Goal: Transaction & Acquisition: Obtain resource

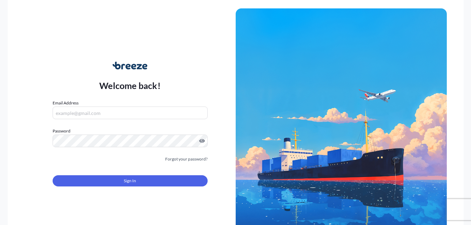
type input "[EMAIL_ADDRESS][DOMAIN_NAME]"
click at [141, 188] on form "Email Address [EMAIL_ADDRESS][DOMAIN_NAME] Password Must include: Upper & lower…" at bounding box center [130, 147] width 155 height 95
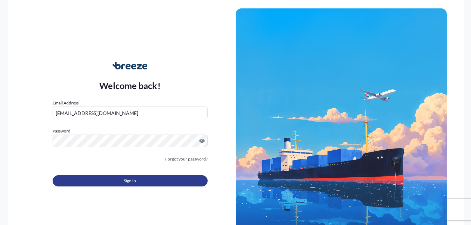
click at [140, 186] on button "Sign In" at bounding box center [130, 181] width 155 height 11
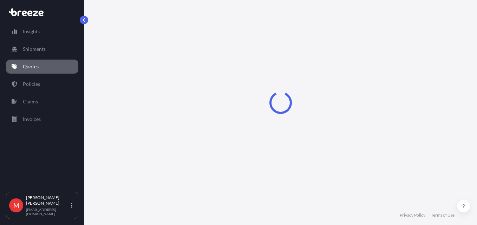
select select "Road"
select select "Sea"
select select "Road"
select select "1"
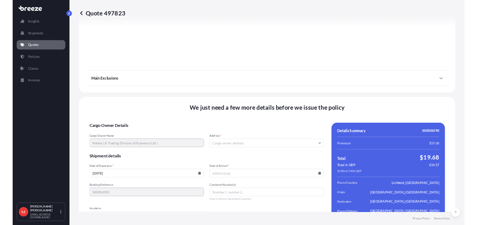
scroll to position [919, 0]
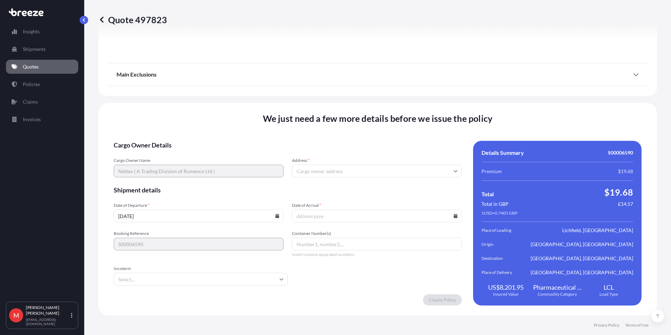
click at [310, 174] on input "Address *" at bounding box center [377, 171] width 170 height 13
click at [310, 172] on input "Address *" at bounding box center [377, 171] width 170 height 13
type input "s"
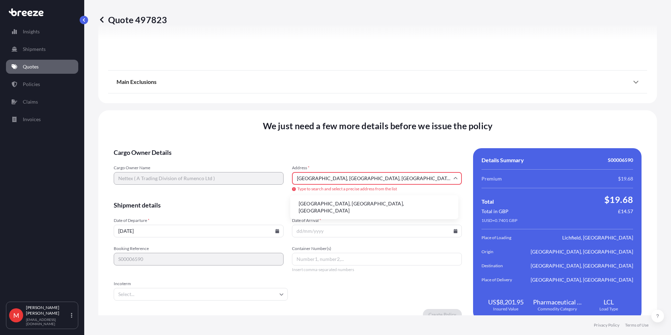
click at [383, 210] on li "[GEOGRAPHIC_DATA], [GEOGRAPHIC_DATA], [GEOGRAPHIC_DATA]" at bounding box center [374, 207] width 163 height 18
type input "Derby Rd, [PERSON_NAME][GEOGRAPHIC_DATA][PERSON_NAME], [GEOGRAPHIC_DATA]"
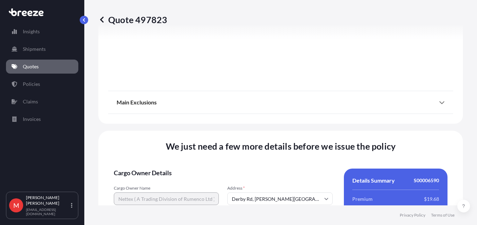
scroll to position [989, 0]
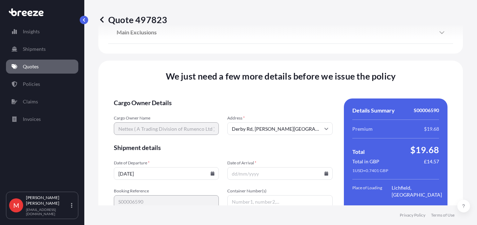
click at [207, 177] on input "[DATE]" at bounding box center [166, 173] width 105 height 13
click at [211, 176] on icon at bounding box center [213, 174] width 4 height 4
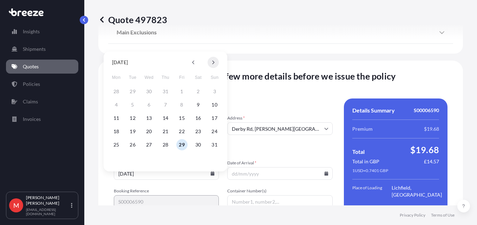
click at [213, 65] on button at bounding box center [212, 62] width 11 height 11
click at [183, 121] on button "19" at bounding box center [181, 118] width 11 height 11
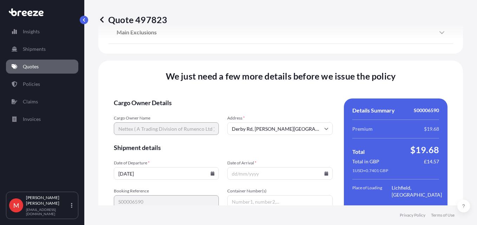
type input "[DATE]"
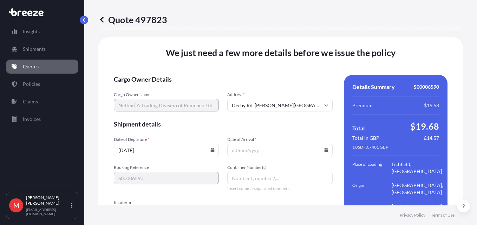
scroll to position [1024, 0]
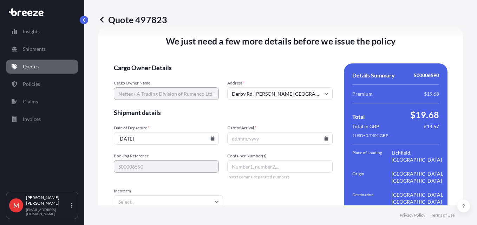
click at [324, 141] on icon at bounding box center [326, 139] width 4 height 4
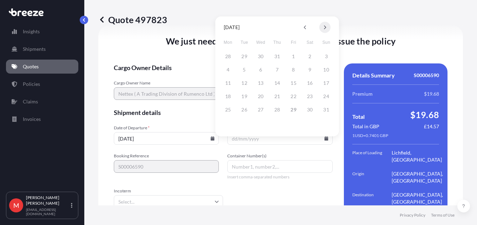
click at [328, 28] on button at bounding box center [324, 27] width 11 height 11
click at [309, 84] on button "18" at bounding box center [309, 83] width 11 height 11
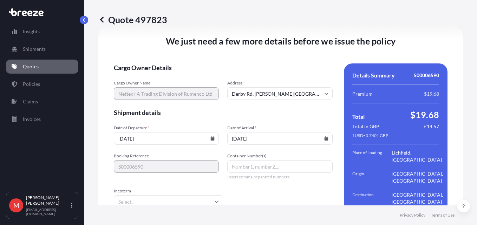
type input "[DATE]"
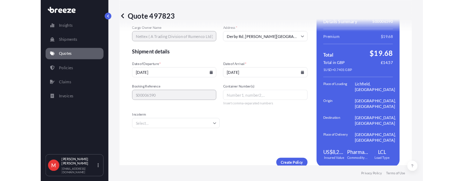
scroll to position [1095, 0]
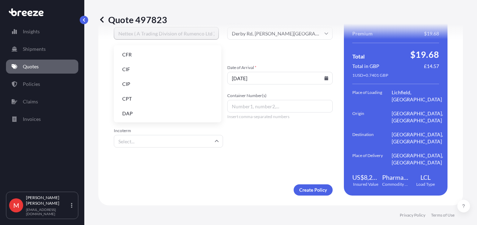
click at [161, 139] on input "Incoterm" at bounding box center [168, 141] width 109 height 13
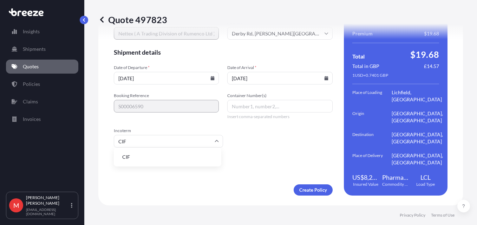
type input "CIF"
click at [154, 152] on form "Cargo Owner Details Cargo Owner Name Nettex ( A Trading Division of Rumenco Ltd…" at bounding box center [223, 99] width 219 height 193
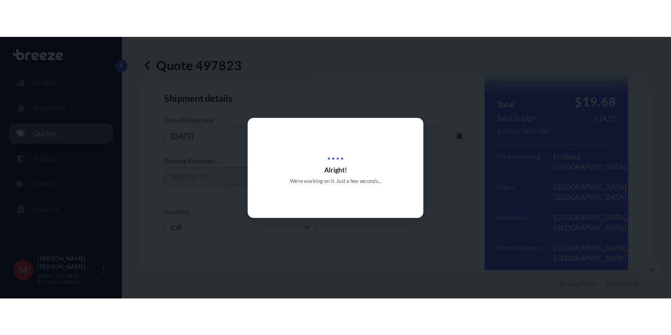
scroll to position [919, 0]
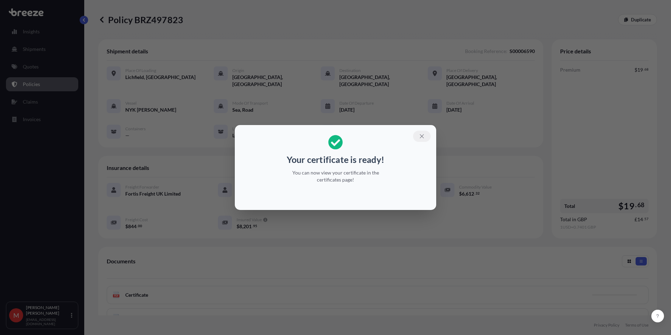
click at [418, 138] on button "button" at bounding box center [422, 136] width 18 height 11
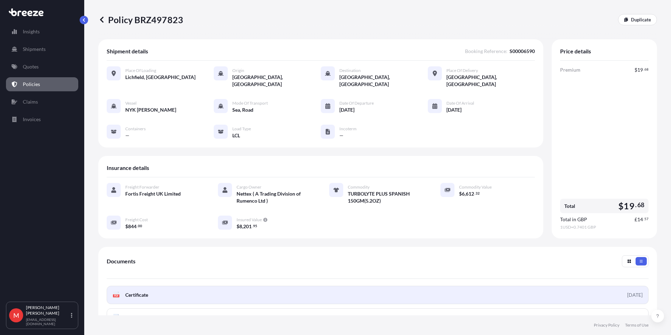
click at [139, 225] on span "Certificate" at bounding box center [136, 294] width 23 height 7
